Goal: Information Seeking & Learning: Learn about a topic

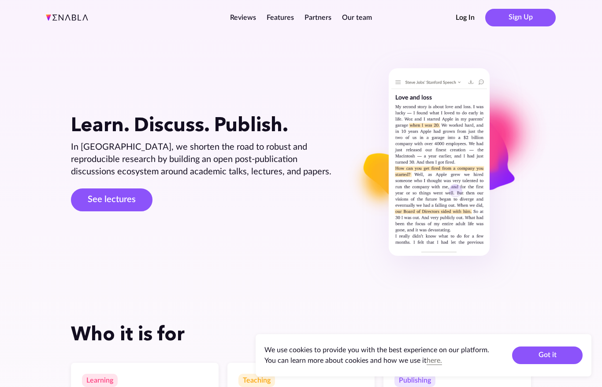
click at [461, 18] on button "Log In" at bounding box center [465, 18] width 19 height 10
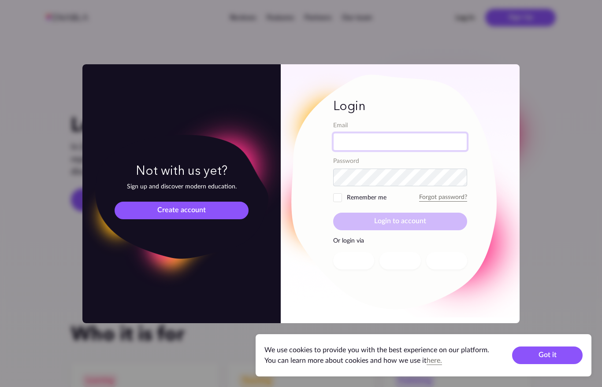
click at [379, 140] on input "Email" at bounding box center [400, 142] width 134 height 18
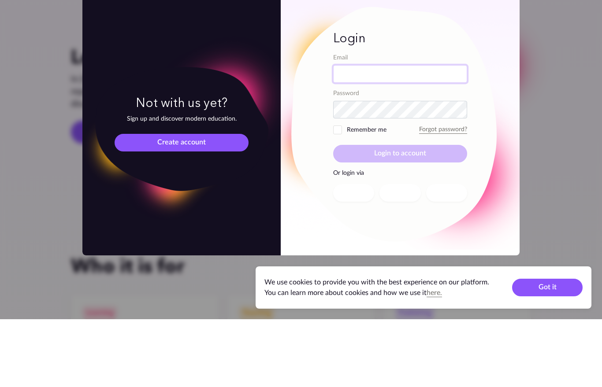
scroll to position [68, 0]
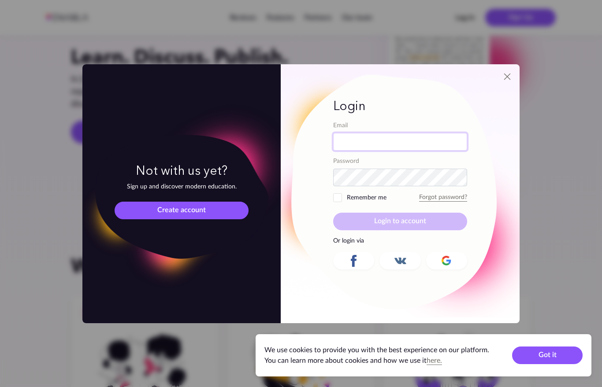
click at [382, 145] on input "Email" at bounding box center [400, 142] width 134 height 18
type input "[EMAIL_ADDRESS][DOMAIN_NAME]"
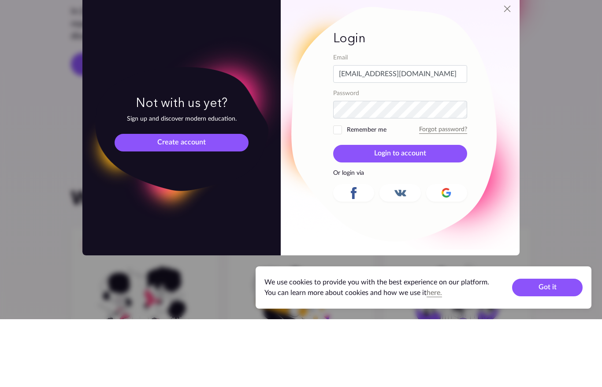
click at [340, 193] on span "Remember me" at bounding box center [359, 197] width 53 height 9
click at [0, 0] on input "Remember me" at bounding box center [0, 0] width 0 height 0
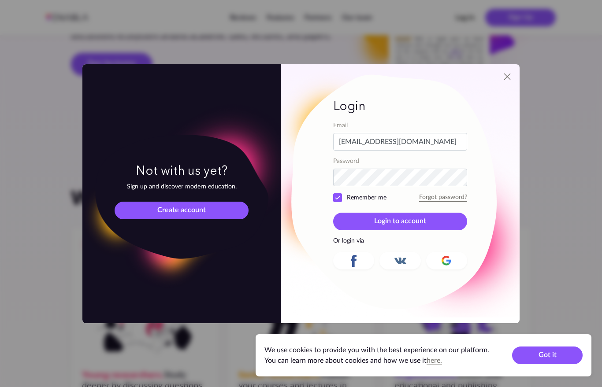
click at [393, 225] on span "Login to account" at bounding box center [400, 221] width 52 height 7
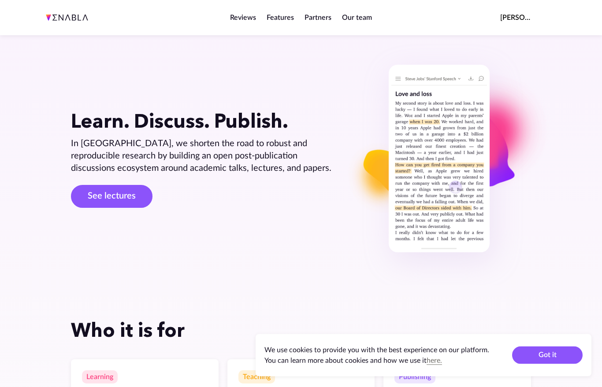
scroll to position [0, 0]
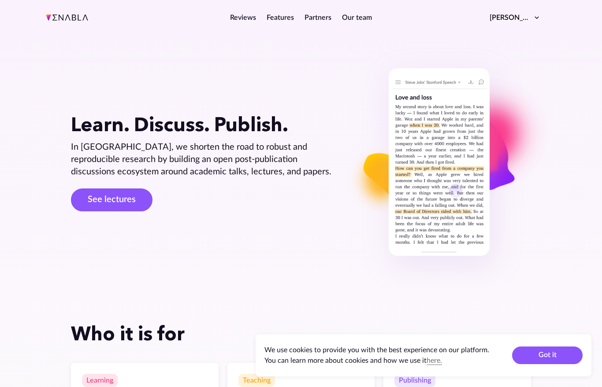
click at [553, 364] on button "Got it" at bounding box center [547, 356] width 71 height 18
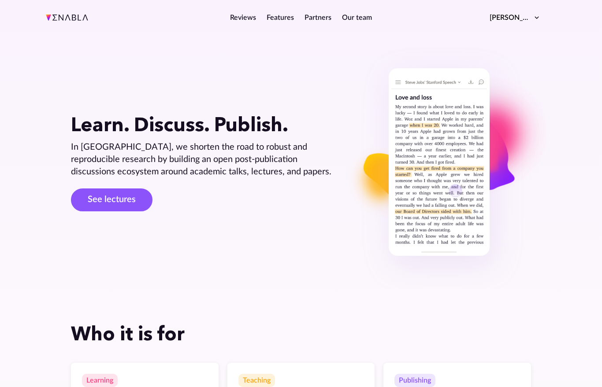
click at [123, 199] on link "See lectures" at bounding box center [112, 200] width 82 height 23
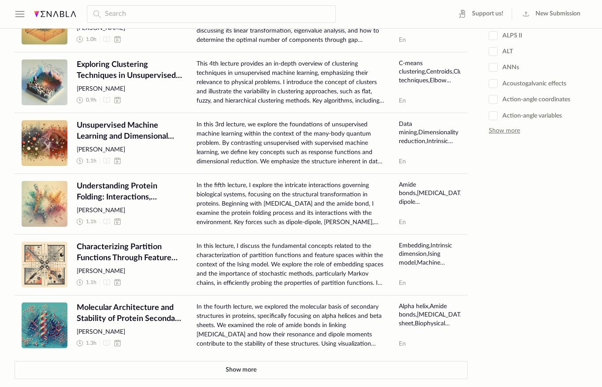
scroll to position [318, 0]
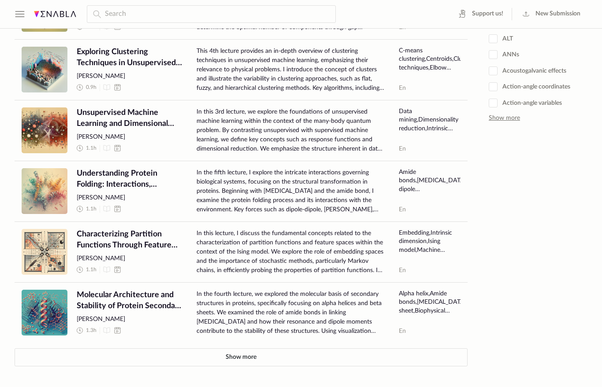
click at [245, 354] on button "Show more" at bounding box center [241, 358] width 453 height 19
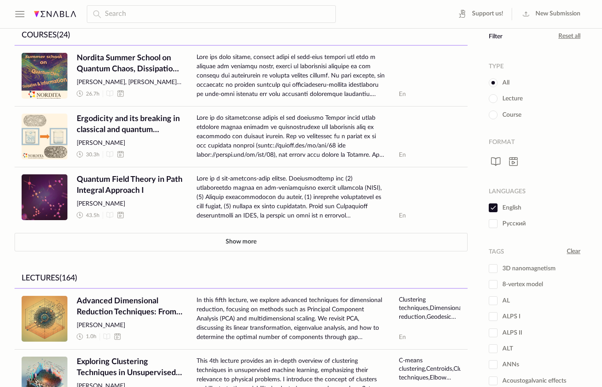
scroll to position [0, 0]
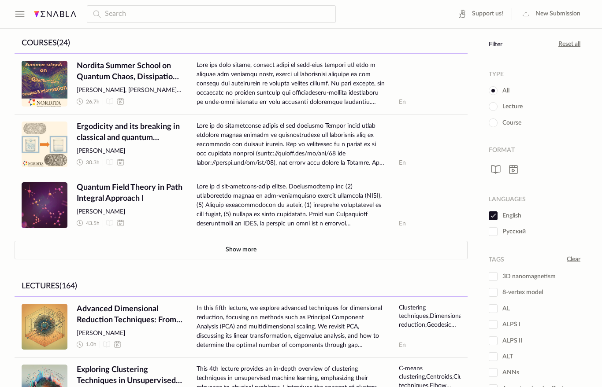
click at [200, 247] on button "Show more" at bounding box center [241, 250] width 453 height 19
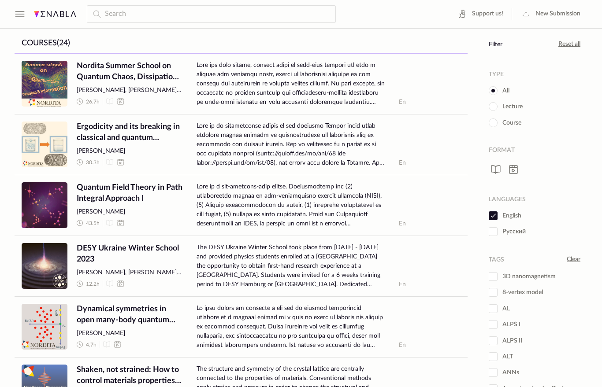
click at [283, 190] on span at bounding box center [291, 205] width 188 height 46
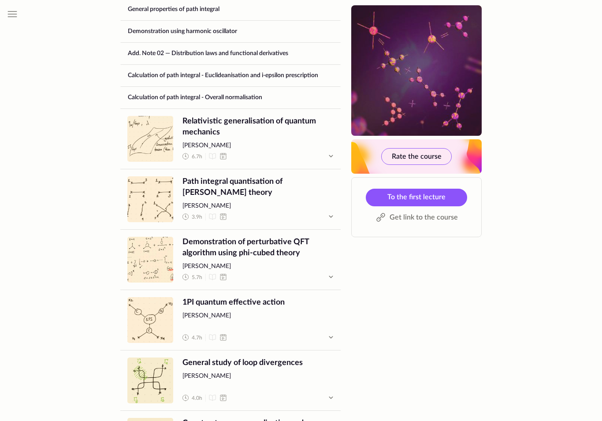
scroll to position [726, 0]
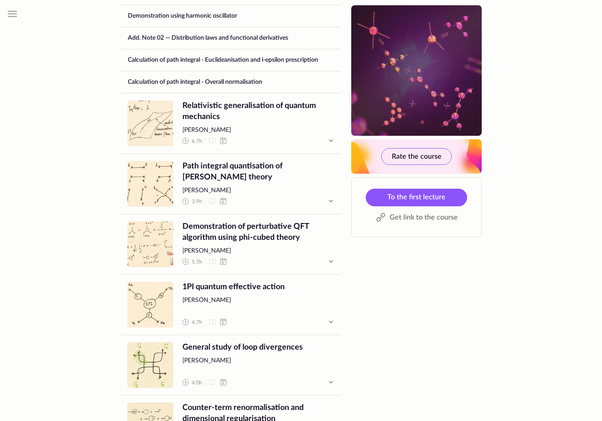
click at [333, 317] on icon "button" at bounding box center [331, 322] width 11 height 11
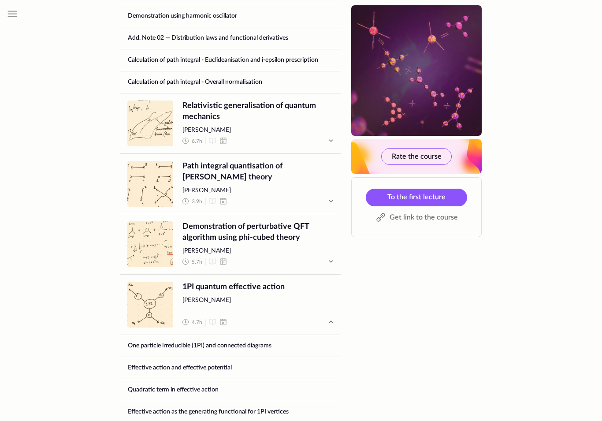
scroll to position [727, 0]
click at [154, 292] on span "Lecture" at bounding box center [150, 305] width 46 height 46
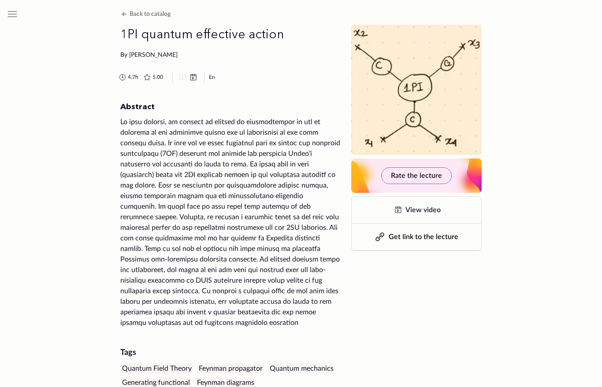
click at [428, 207] on span "View video" at bounding box center [422, 210] width 35 height 7
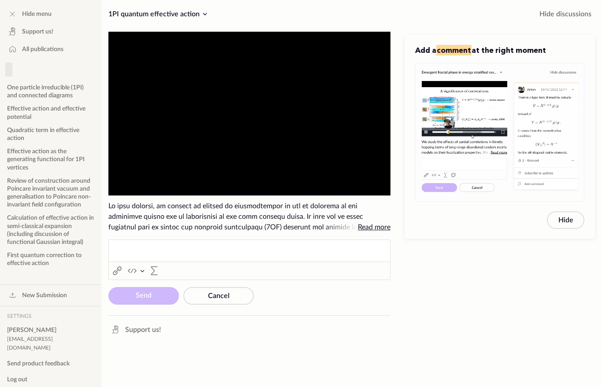
click at [314, 102] on video "To view this video please enable JavaScript, and consider upgrading to a web br…" at bounding box center [249, 114] width 282 height 164
